Goal: Find specific page/section: Find specific page/section

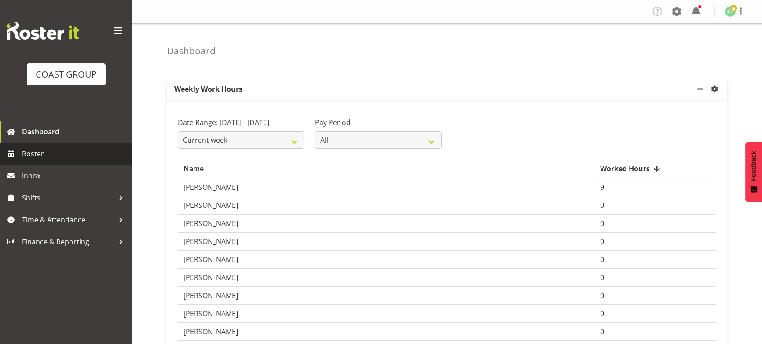
click at [55, 155] on span "Roster" at bounding box center [75, 153] width 106 height 13
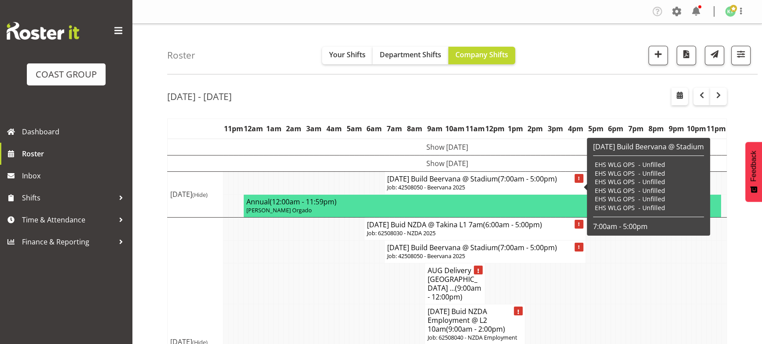
click at [494, 163] on td "Show Tue 19th Aug 2025" at bounding box center [447, 163] width 559 height 16
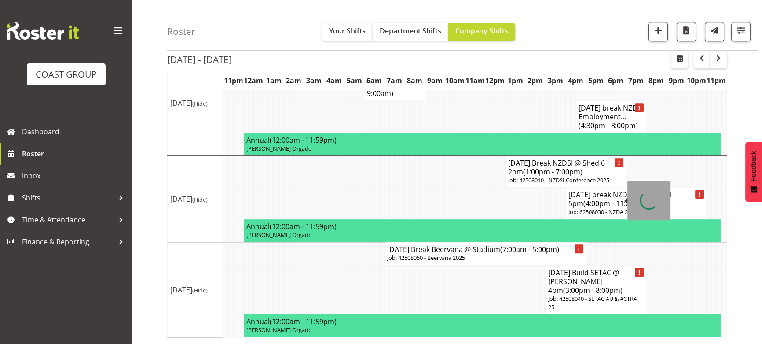
scroll to position [673, 0]
